Goal: Task Accomplishment & Management: Manage account settings

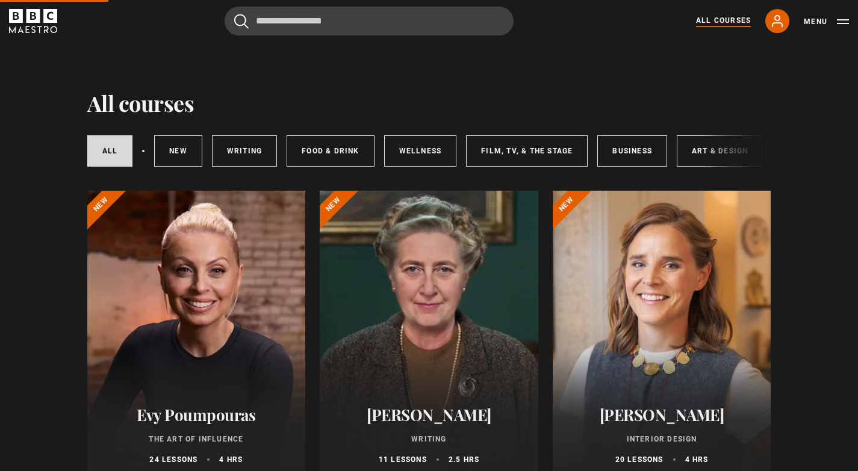
click at [778, 23] on icon at bounding box center [777, 21] width 10 height 11
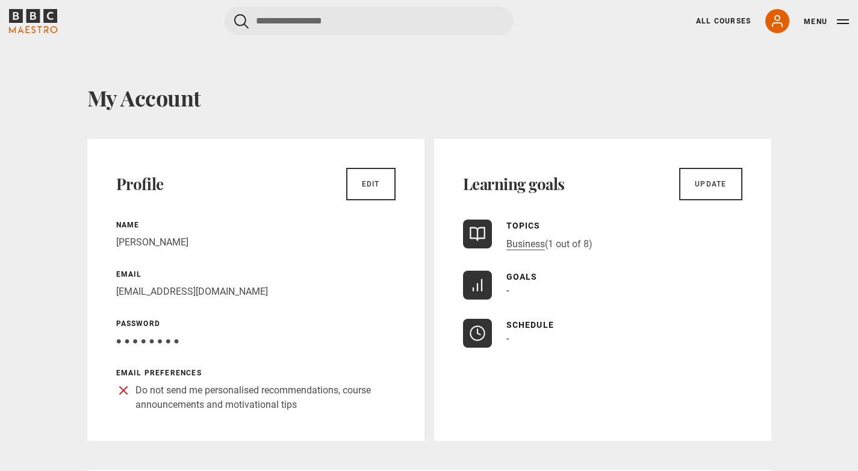
scroll to position [45, 0]
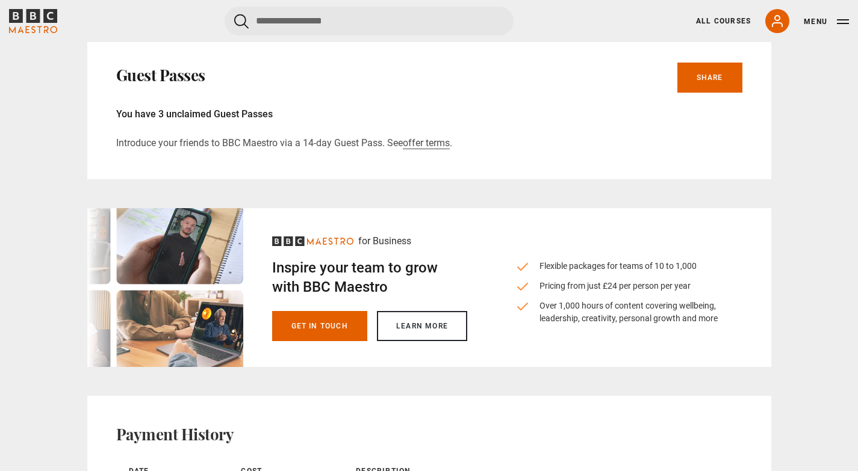
scroll to position [616, 0]
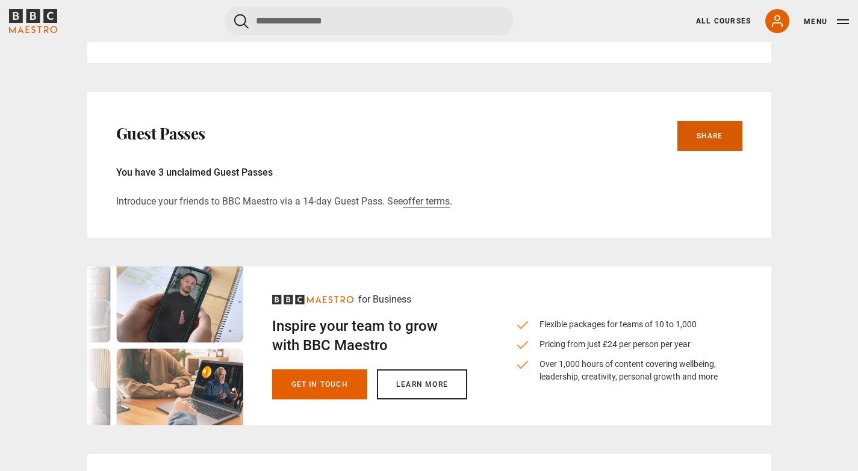
click at [714, 138] on link "Share" at bounding box center [709, 136] width 65 height 30
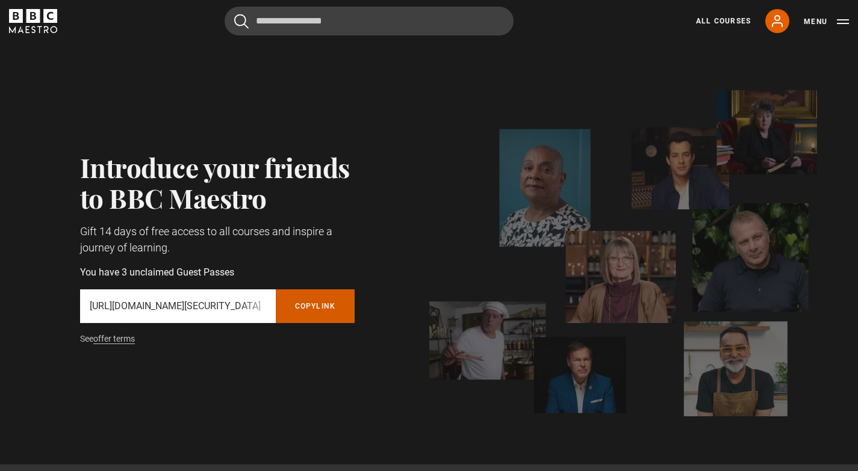
click at [312, 303] on button "Copy referral link" at bounding box center [315, 306] width 79 height 34
click at [311, 306] on button "Copy referral link" at bounding box center [315, 306] width 79 height 34
click at [816, 21] on button "Menu" at bounding box center [825, 22] width 45 height 12
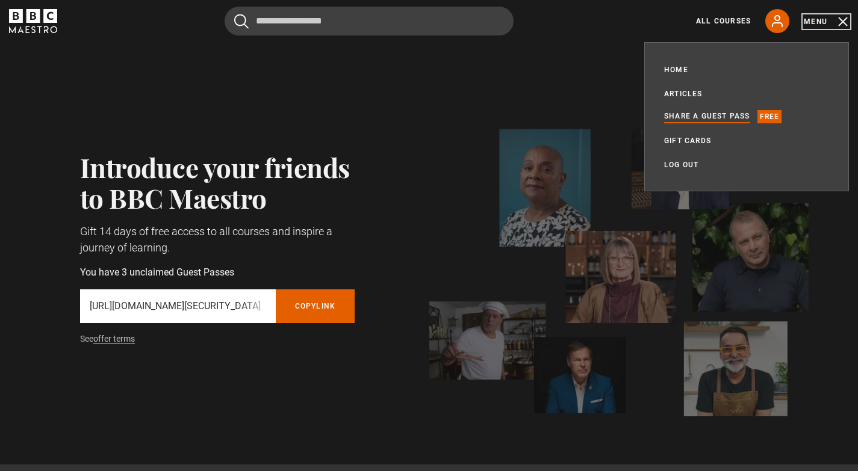
click at [816, 21] on button "Menu" at bounding box center [825, 22] width 45 height 12
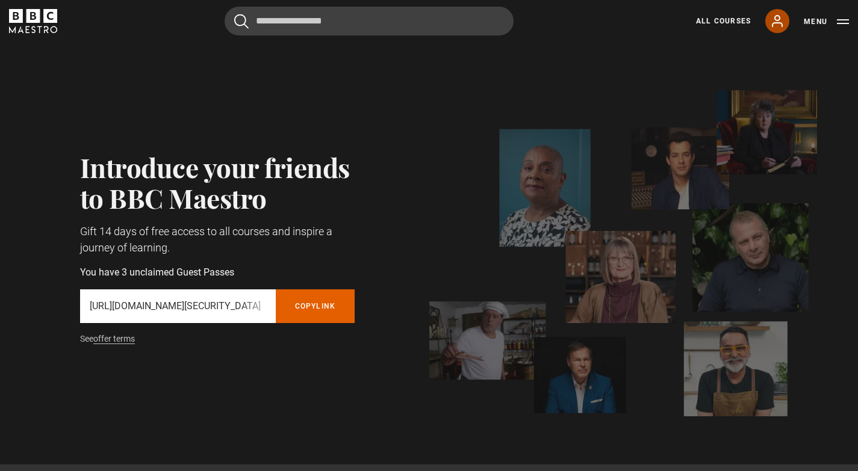
click at [781, 26] on icon at bounding box center [777, 21] width 14 height 14
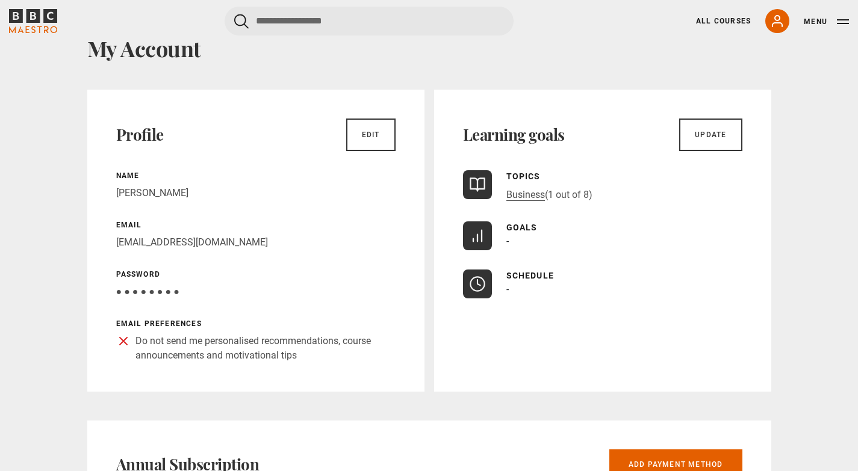
scroll to position [54, 0]
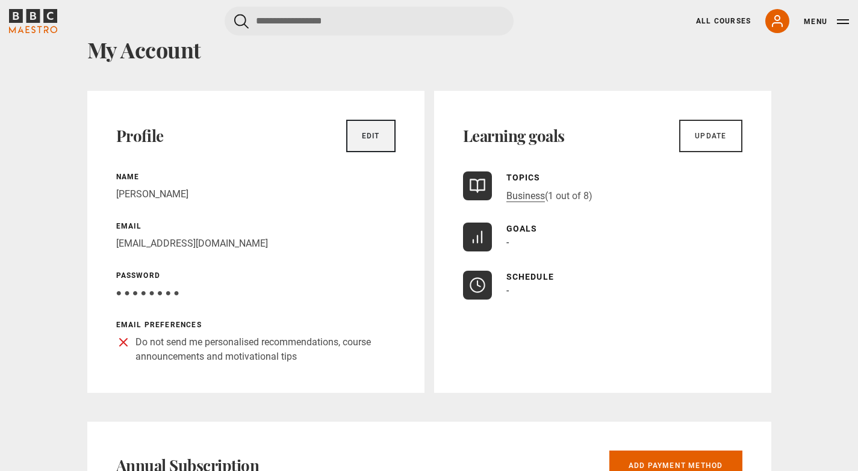
click at [362, 131] on link "Edit" at bounding box center [370, 136] width 49 height 33
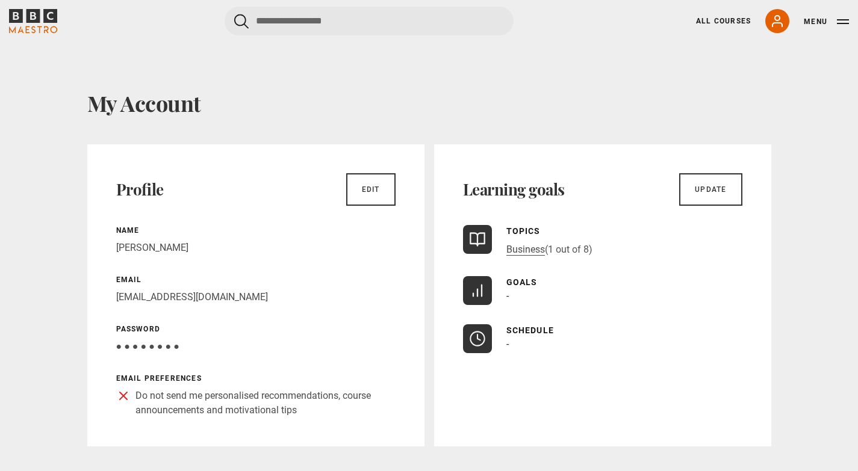
click at [179, 249] on p "Samar Galal" at bounding box center [255, 248] width 279 height 14
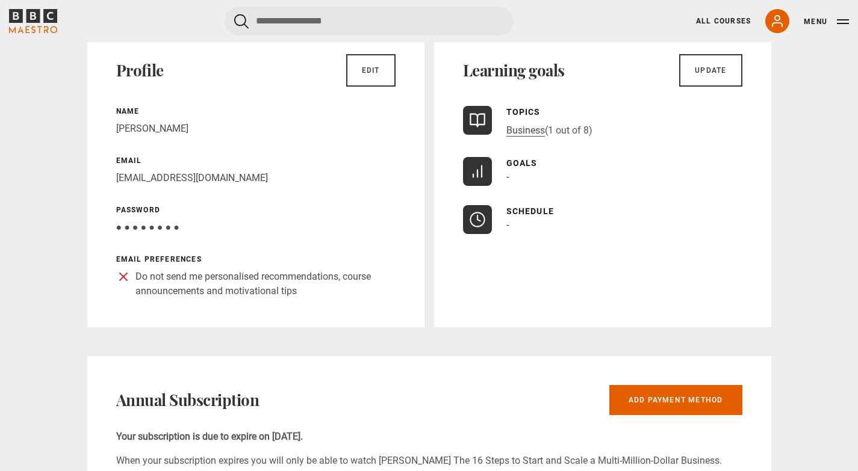
scroll to position [120, 0]
click at [537, 131] on link "Business" at bounding box center [525, 130] width 39 height 12
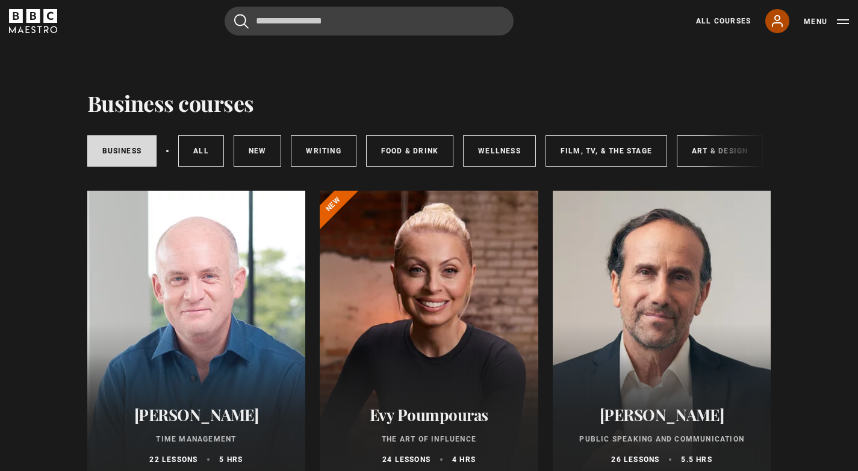
click at [782, 25] on icon at bounding box center [777, 21] width 10 height 11
click at [778, 25] on icon at bounding box center [777, 21] width 14 height 14
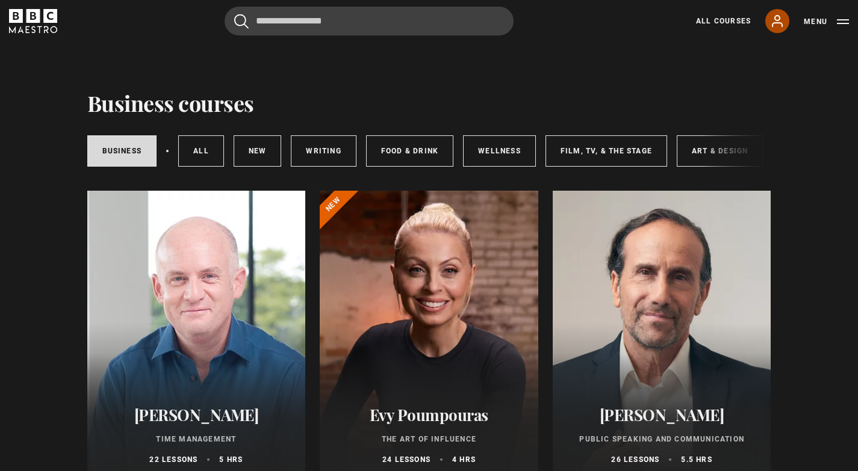
click at [778, 25] on icon at bounding box center [777, 21] width 14 height 14
click at [195, 150] on link "All courses" at bounding box center [201, 150] width 46 height 31
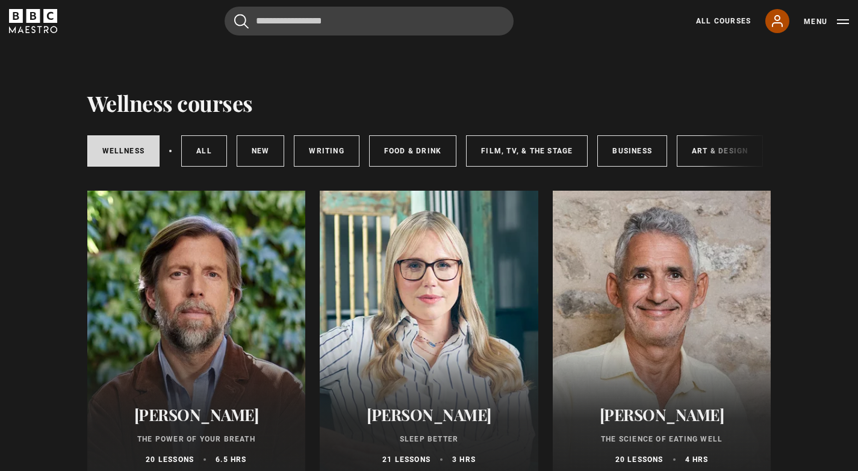
click at [772, 23] on icon at bounding box center [777, 21] width 14 height 14
click at [778, 20] on icon at bounding box center [777, 21] width 10 height 11
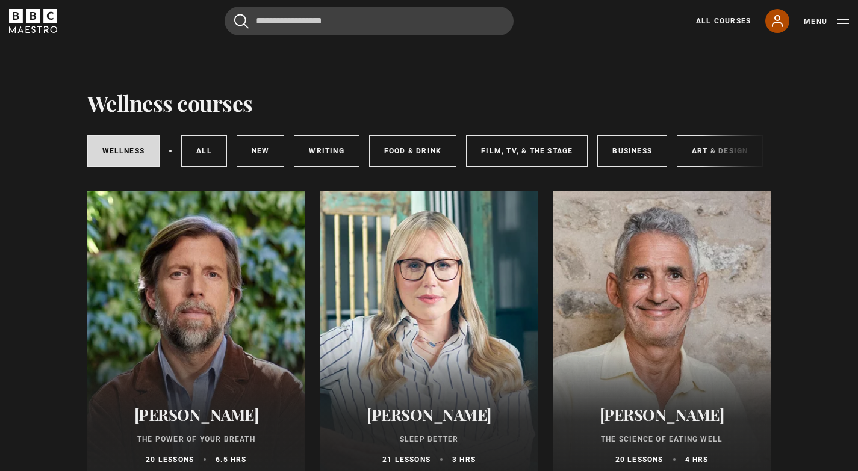
click at [778, 20] on icon at bounding box center [777, 21] width 10 height 11
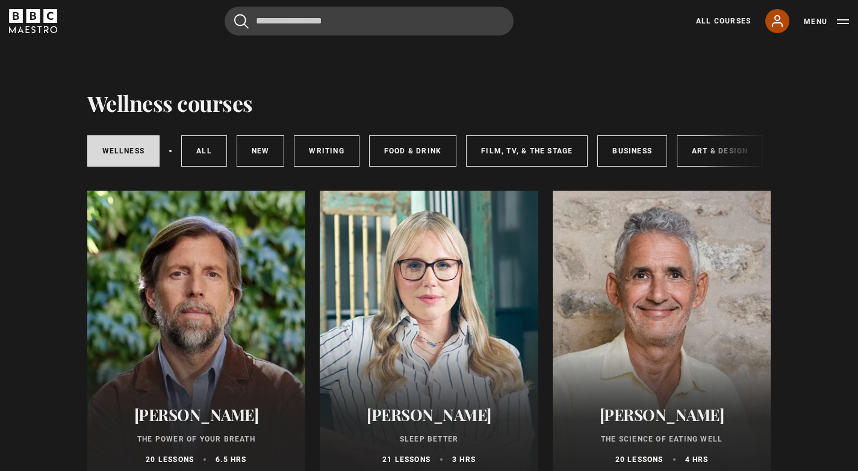
click at [778, 20] on icon at bounding box center [777, 21] width 10 height 11
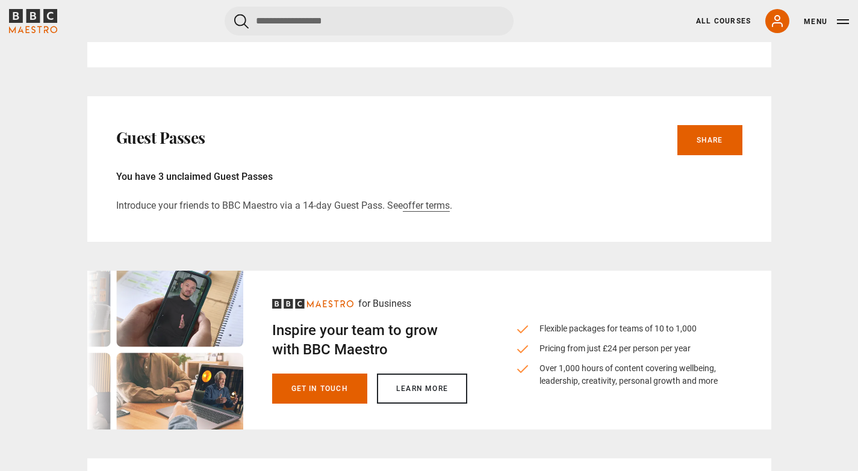
scroll to position [670, 0]
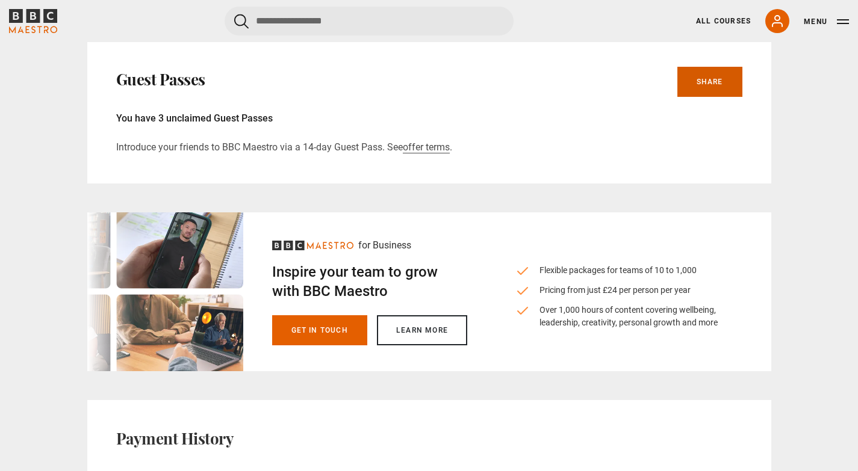
click at [701, 84] on link "Share" at bounding box center [709, 82] width 65 height 30
